Goal: Task Accomplishment & Management: Complete application form

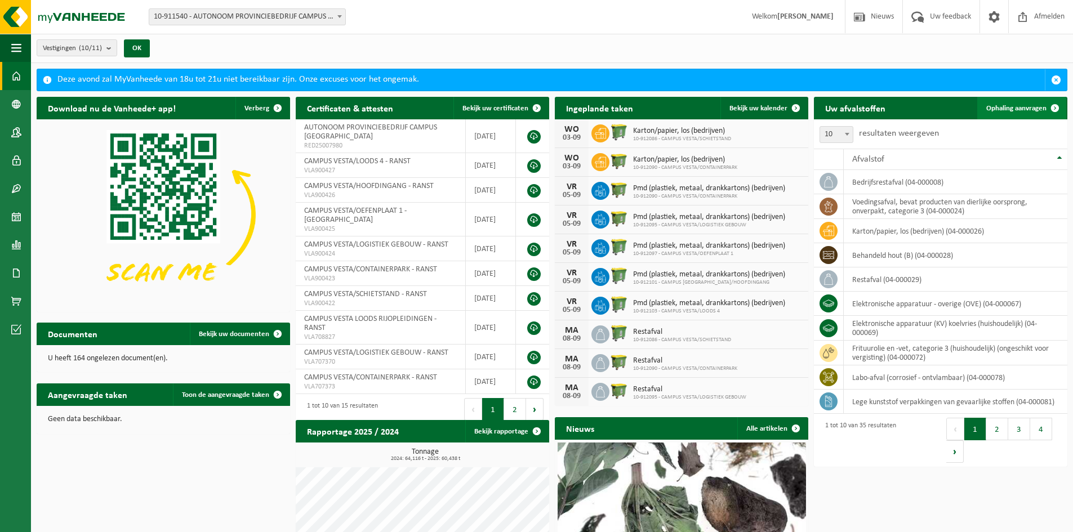
click at [1034, 106] on span "Ophaling aanvragen" at bounding box center [1016, 108] width 60 height 7
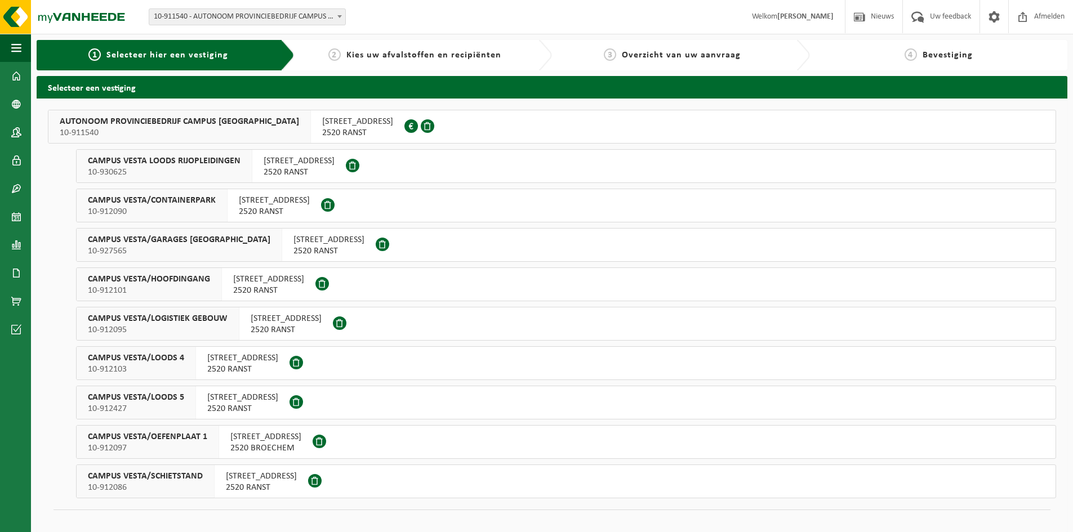
click at [175, 236] on span "CAMPUS VESTA/GARAGES OEFENDORP" at bounding box center [179, 239] width 182 height 11
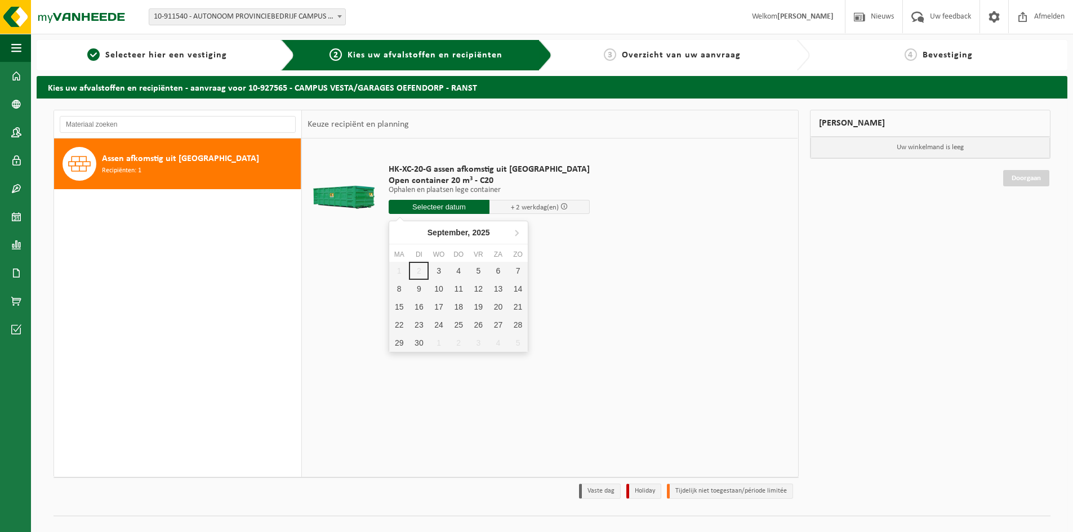
click at [439, 204] on input "text" at bounding box center [439, 207] width 101 height 14
click at [439, 267] on div "3" at bounding box center [439, 271] width 20 height 18
type input "Van 2025-09-03"
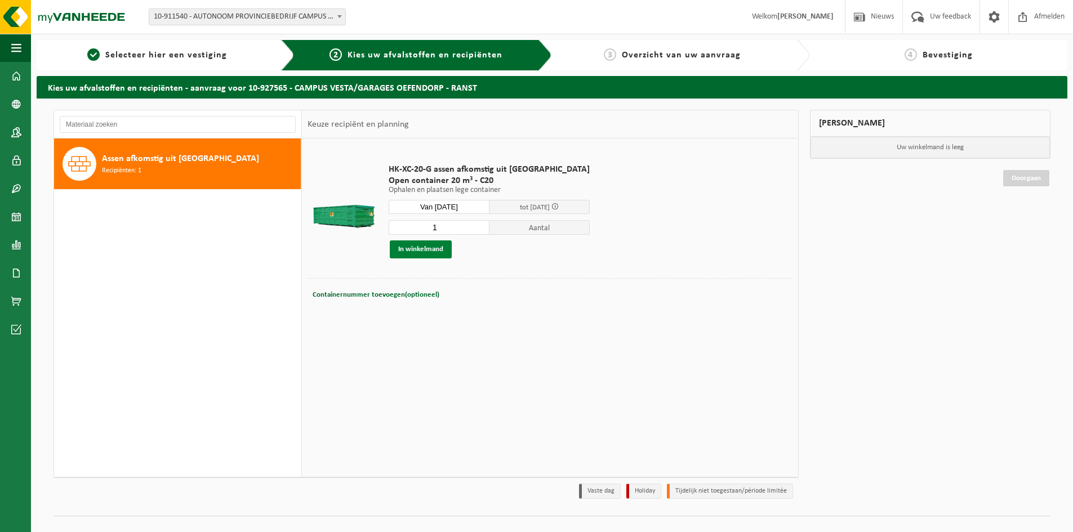
click at [417, 248] on button "In winkelmand" at bounding box center [421, 249] width 62 height 18
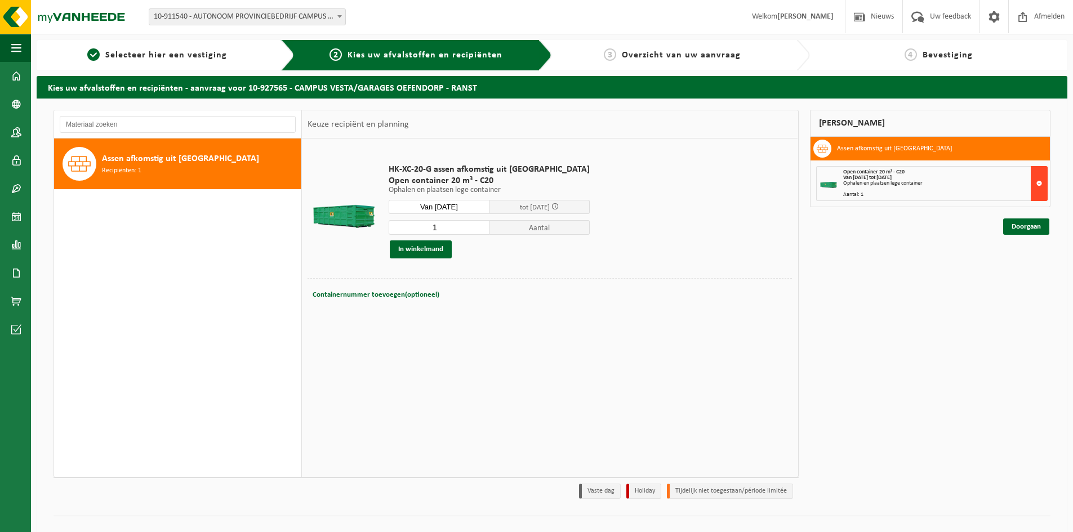
click at [1039, 182] on button at bounding box center [1038, 183] width 17 height 35
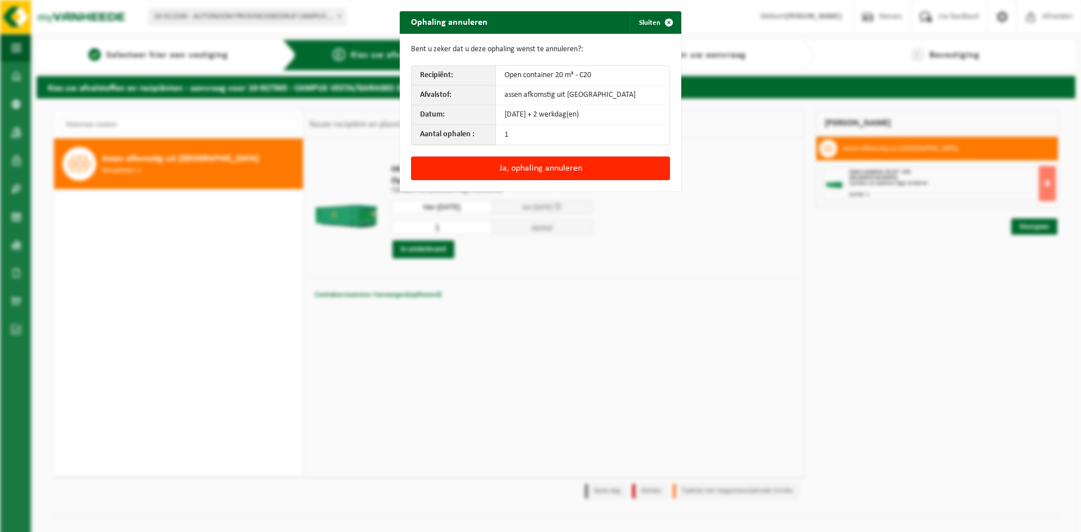
drag, startPoint x: 664, startPoint y: 23, endPoint x: 668, endPoint y: 40, distance: 17.9
click at [664, 23] on span "button" at bounding box center [669, 22] width 23 height 23
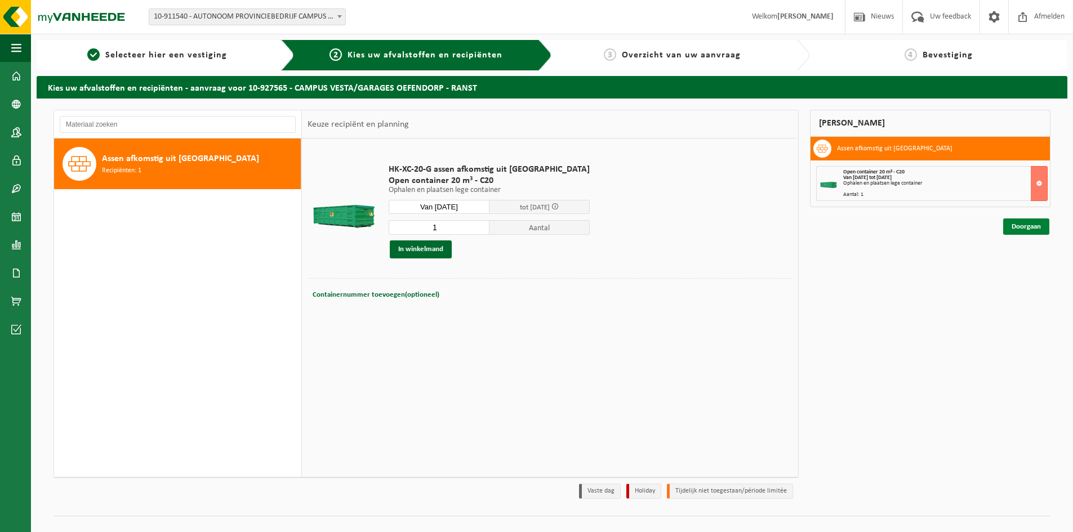
click at [1026, 228] on link "Doorgaan" at bounding box center [1026, 226] width 46 height 16
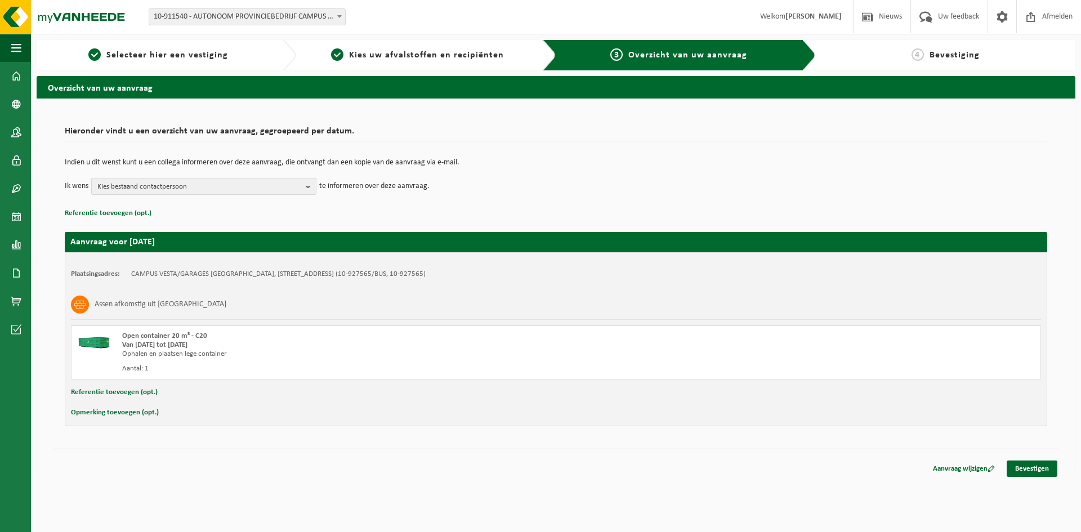
click at [306, 185] on b "button" at bounding box center [311, 186] width 10 height 16
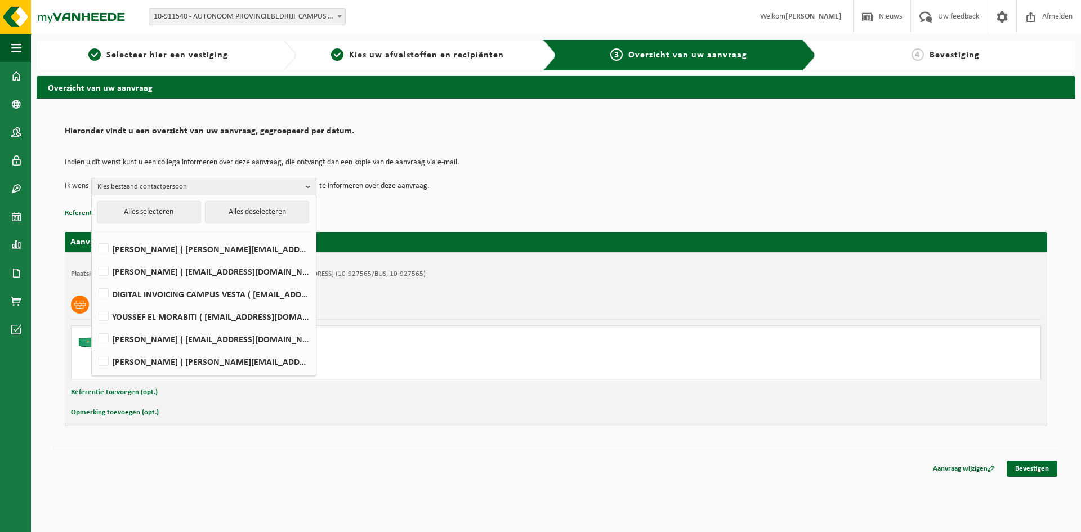
click at [149, 185] on span "Kies bestaand contactpersoon" at bounding box center [199, 186] width 204 height 17
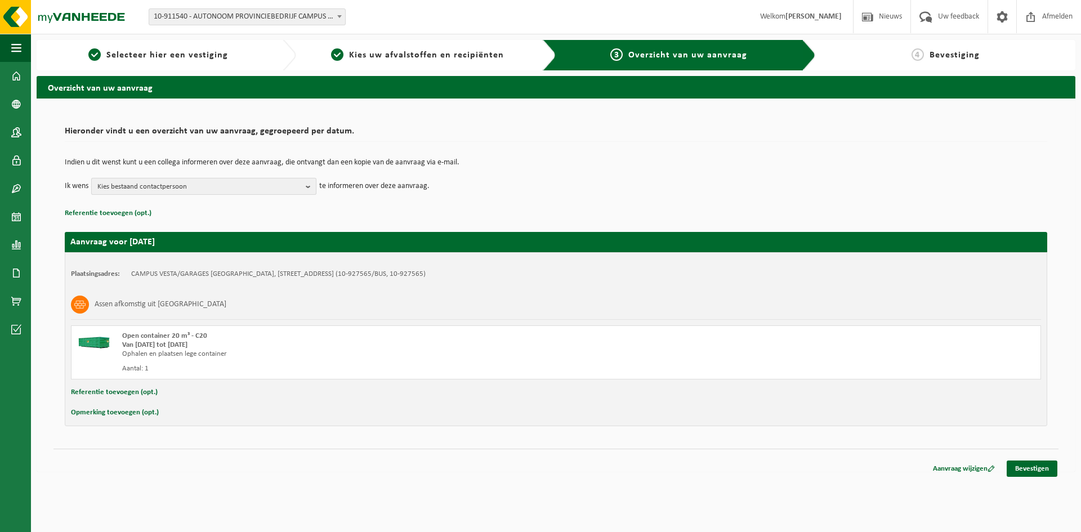
click at [315, 185] on b "button" at bounding box center [311, 186] width 10 height 16
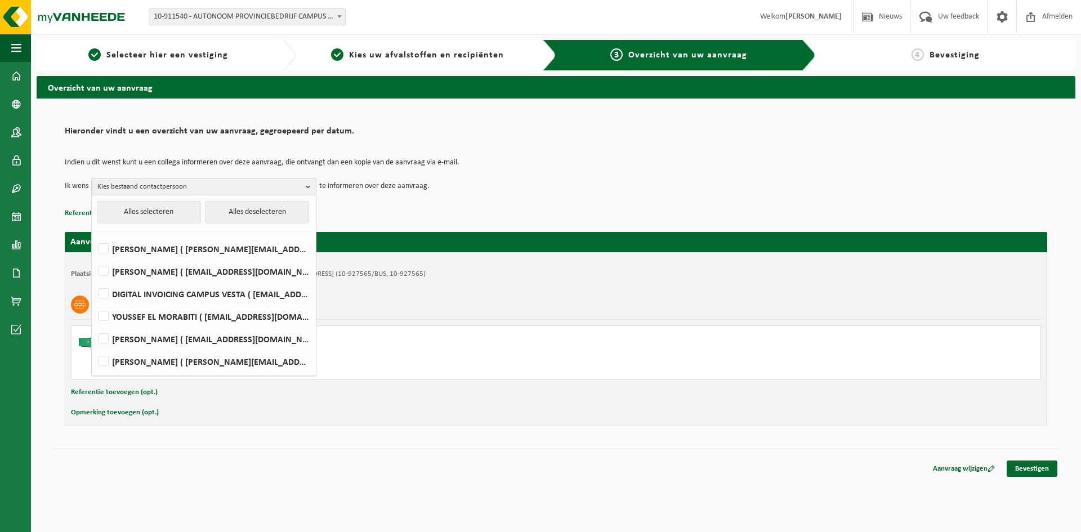
click at [175, 186] on span "Kies bestaand contactpersoon" at bounding box center [199, 186] width 204 height 17
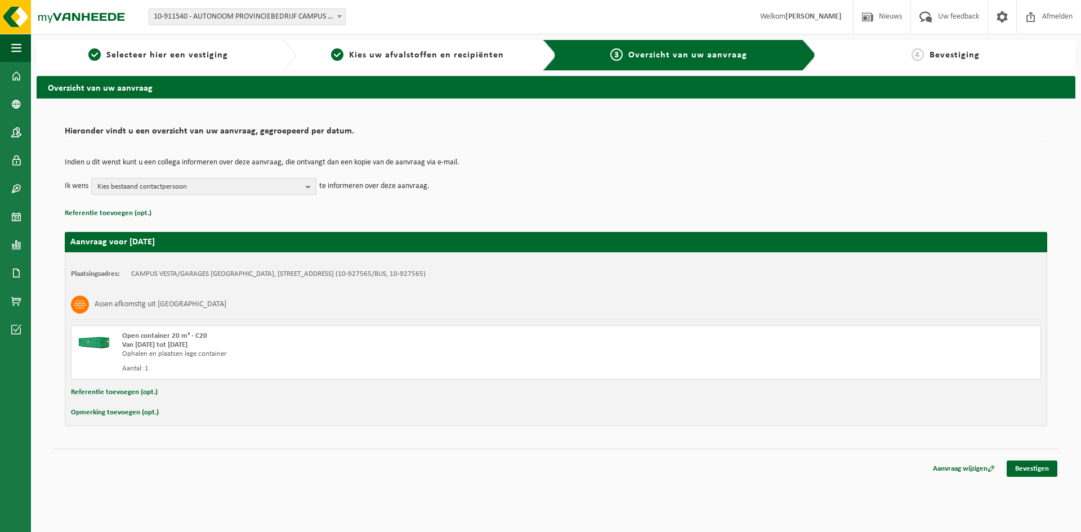
click at [208, 183] on span "Kies bestaand contactpersoon" at bounding box center [199, 186] width 204 height 17
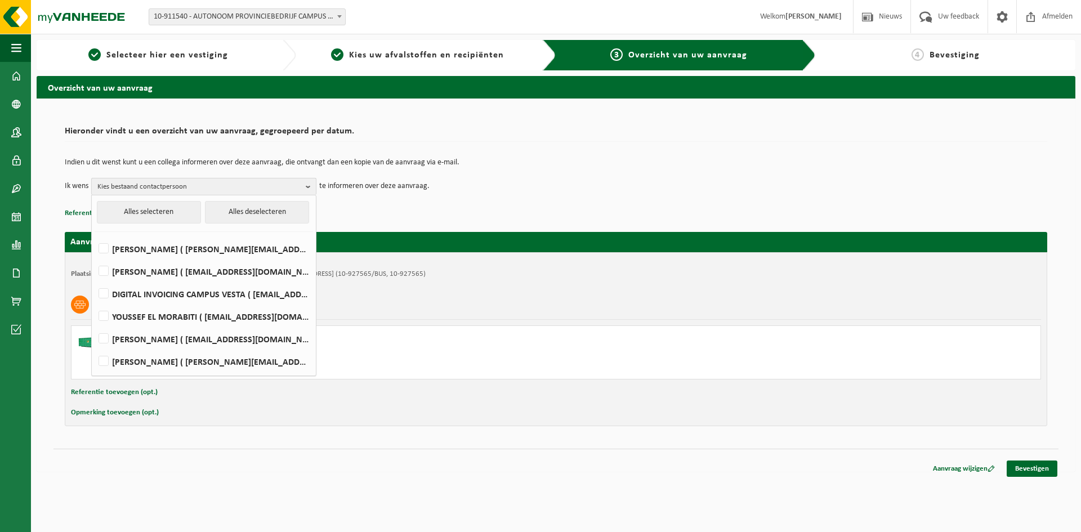
click at [207, 184] on span "Kies bestaand contactpersoon" at bounding box center [199, 186] width 204 height 17
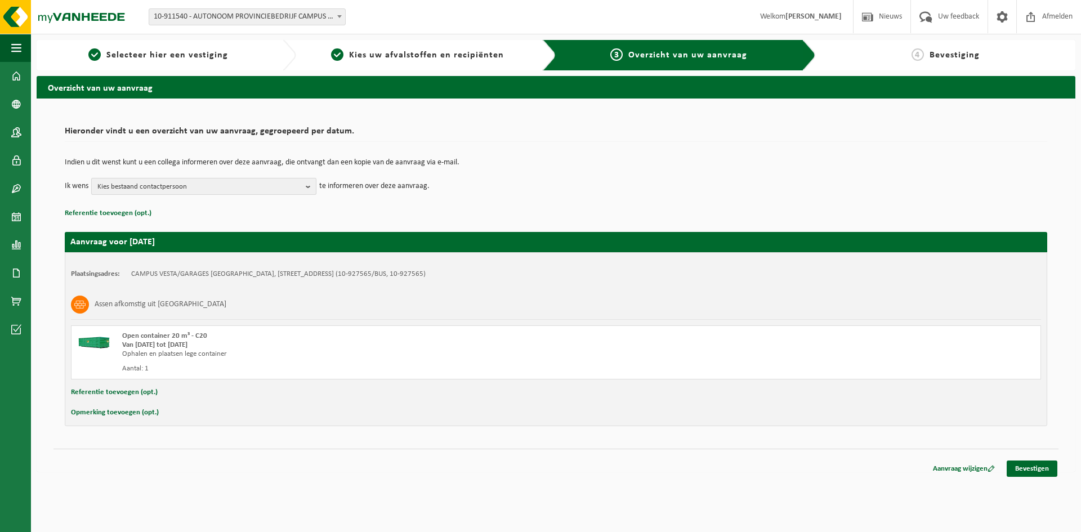
click at [307, 185] on b "button" at bounding box center [311, 186] width 10 height 16
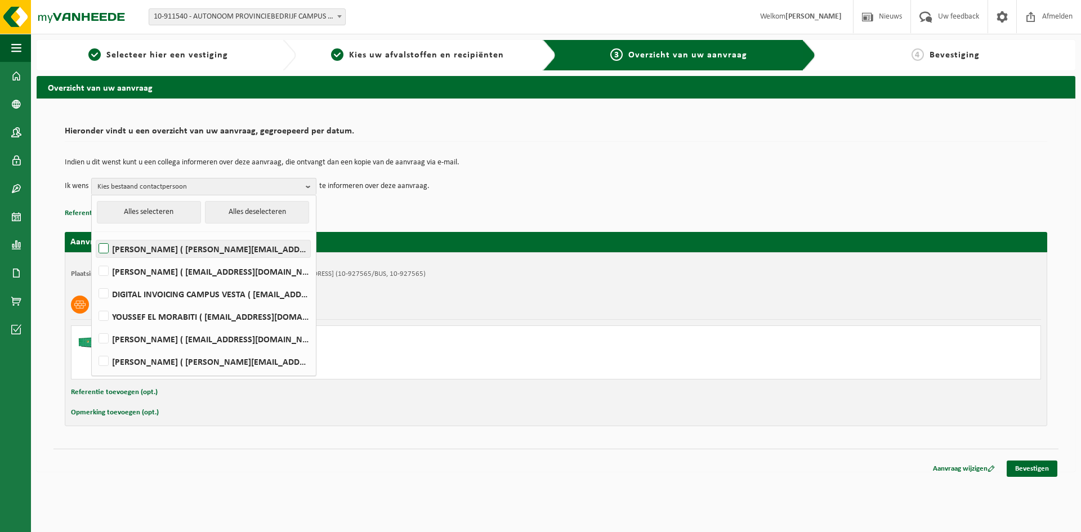
click at [177, 244] on label "John Botte ( john.botte@campusvesta.be )" at bounding box center [203, 248] width 214 height 17
click at [95, 235] on input "John Botte ( john.botte@campusvesta.be )" at bounding box center [94, 234] width 1 height 1
checkbox input "true"
click at [372, 207] on p "Referentie toevoegen (opt.)" at bounding box center [556, 213] width 983 height 15
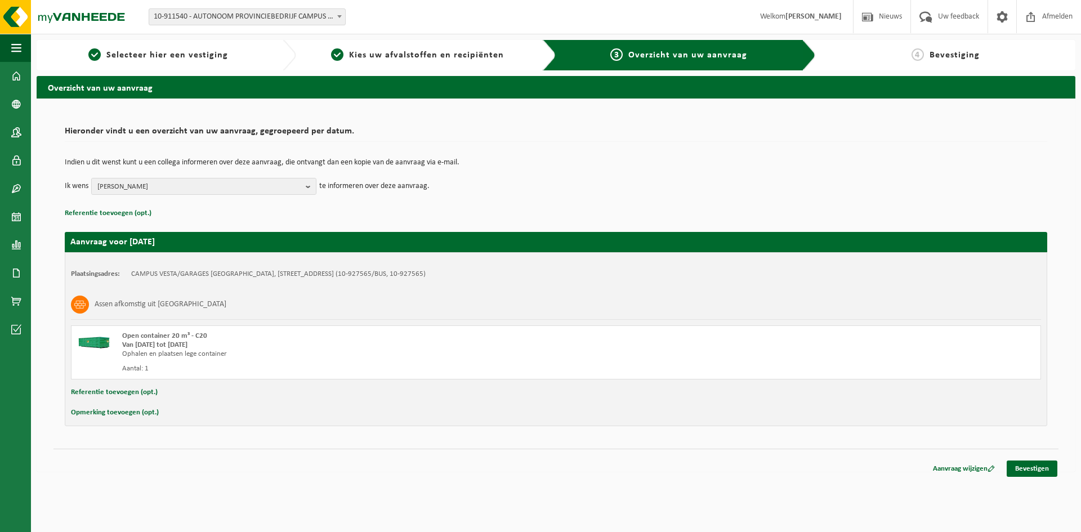
click at [116, 412] on button "Opmerking toevoegen (opt.)" at bounding box center [115, 412] width 88 height 15
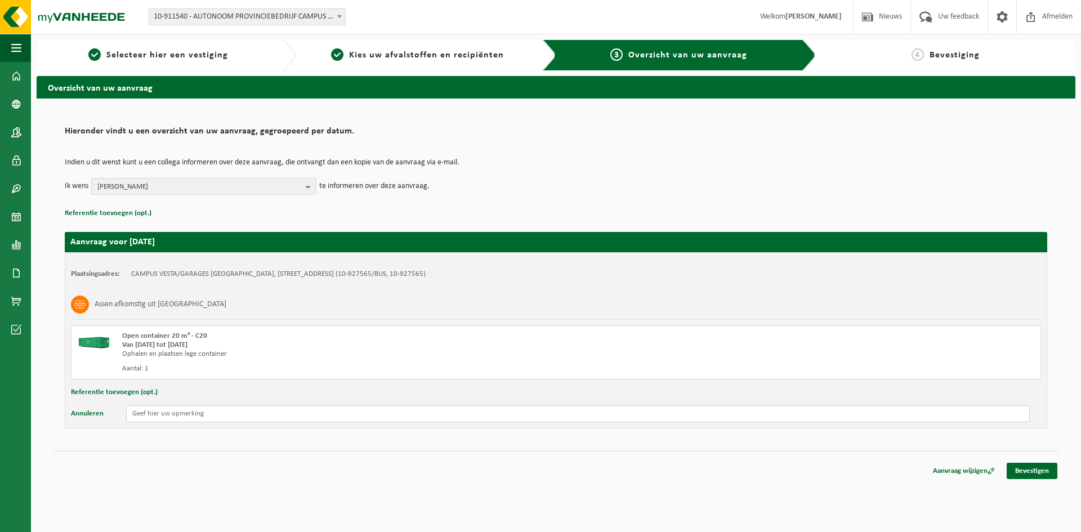
click at [140, 413] on input "text" at bounding box center [578, 413] width 904 height 17
click at [180, 413] on input "Contactpersoon Stephan Thys 0479 65 02 39 (wegens verlof Benny Van Gansen)" at bounding box center [578, 413] width 904 height 17
drag, startPoint x: 298, startPoint y: 414, endPoint x: 213, endPoint y: 418, distance: 84.6
click at [213, 418] on input "Contactpersoon ter plaatse Stephan Thys 0479 65 02 39 (wegens verlof Benny Van …" at bounding box center [578, 413] width 904 height 17
drag, startPoint x: 236, startPoint y: 414, endPoint x: 520, endPoint y: 291, distance: 309.4
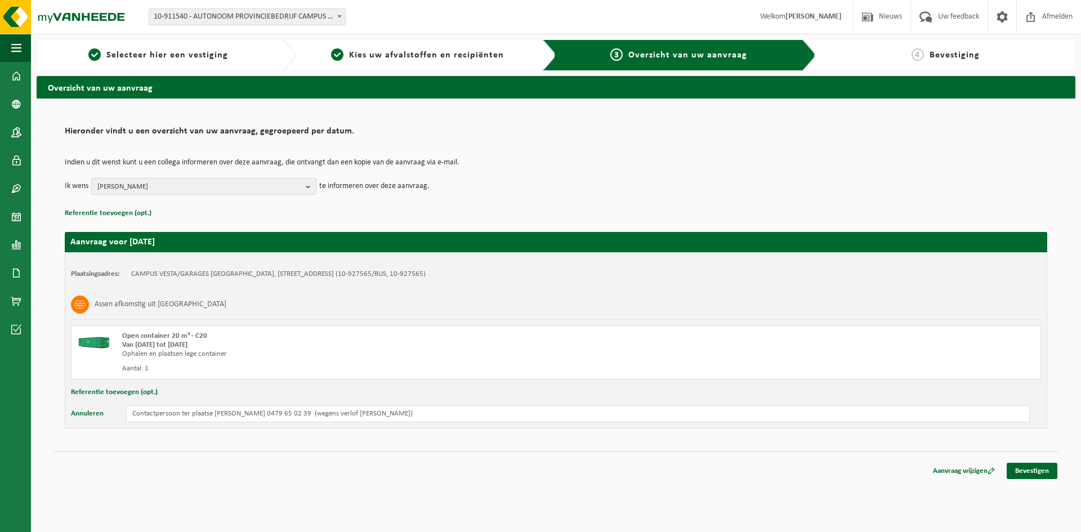
click at [520, 291] on div "Assen afkomstig uit houtafval" at bounding box center [556, 304] width 970 height 29
click at [214, 416] on input "Contactpersoon ter plaatse Stephan Thys 0479 65 02 39 (wegens verlof Benny Van …" at bounding box center [578, 413] width 904 height 17
click at [180, 414] on input "Contactpersoon ter plaatse Dirk De Bruyn 0474 33 08 41 (wegens verlof Benny Van…" at bounding box center [578, 413] width 904 height 17
type input "Contactpersoon op locatie Dirk De Bruyn 0474 33 08 41 (wegens verlof Benny Van …"
click at [1041, 470] on link "Bevestigen" at bounding box center [1032, 471] width 51 height 16
